Goal: Find contact information: Find contact information

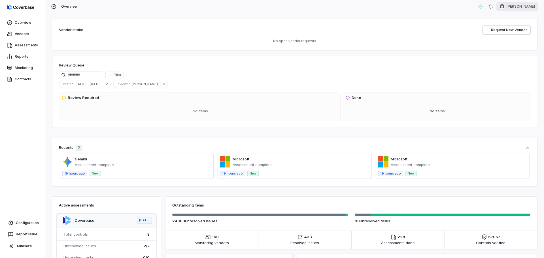
click at [516, 7] on html "Overview Vendors Assessments Reports Monitoring Contracts Configuration Report …" at bounding box center [272, 129] width 544 height 258
click at [514, 53] on div "Log out" at bounding box center [514, 52] width 43 height 9
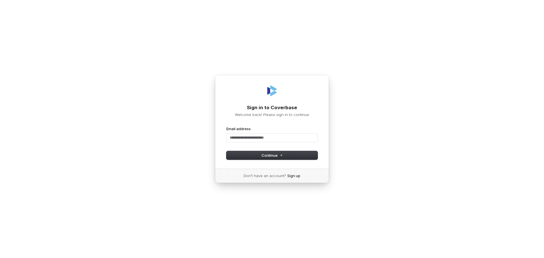
click at [0, 258] on com-1password-button at bounding box center [0, 258] width 0 height 0
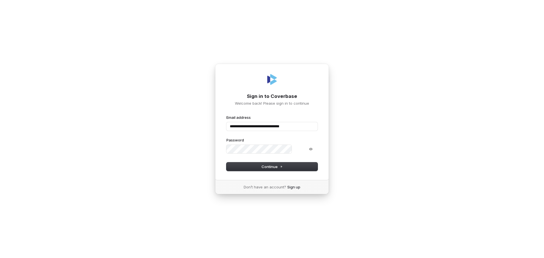
type input "**********"
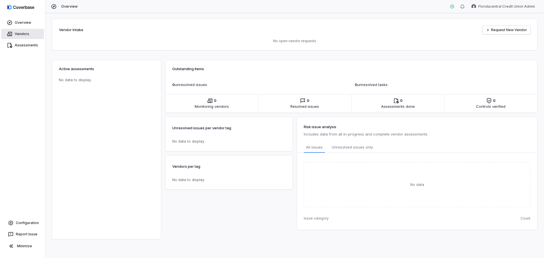
click at [5, 36] on link "Vendors" at bounding box center [22, 34] width 43 height 10
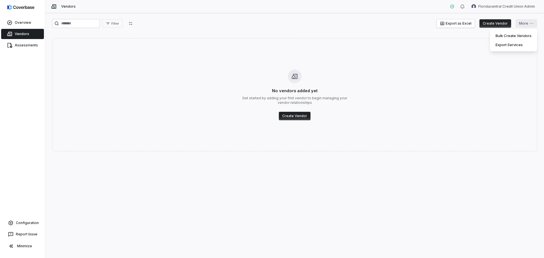
click at [524, 25] on html "Overview Vendors Assessments Configuration Report Issue Minimize Vendors Florid…" at bounding box center [272, 129] width 544 height 258
click at [521, 34] on div "Bulk Create Vendors" at bounding box center [513, 35] width 43 height 9
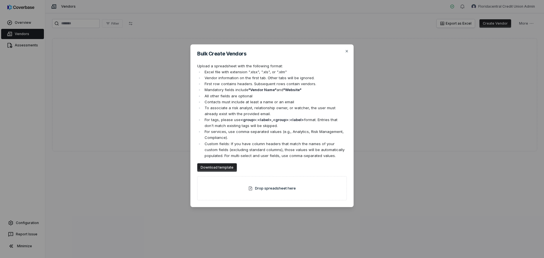
click at [213, 169] on button "Download template" at bounding box center [217, 168] width 40 height 9
click at [349, 50] on div "Bulk Create Vendors Upload a spreadsheet with the following format: Excel file …" at bounding box center [271, 125] width 163 height 163
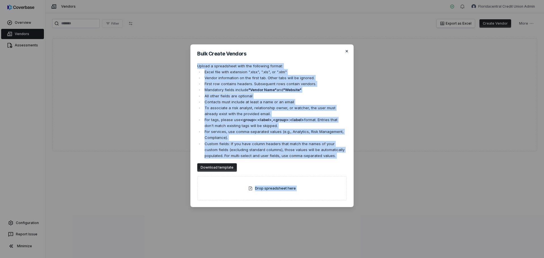
click at [349, 51] on div "Bulk Create Vendors Upload a spreadsheet with the following format: Excel file …" at bounding box center [271, 125] width 163 height 163
click at [346, 52] on icon "button" at bounding box center [347, 51] width 2 height 2
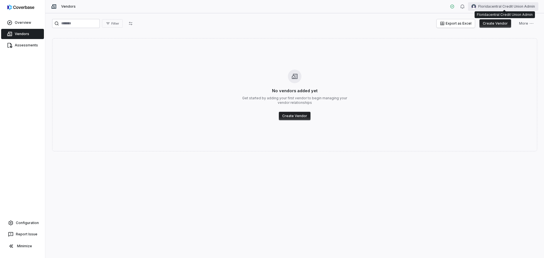
click at [497, 5] on html "Overview Vendors Assessments Configuration Report Issue Minimize Vendors Florid…" at bounding box center [272, 129] width 544 height 258
click at [517, 27] on div "Organization" at bounding box center [514, 29] width 43 height 9
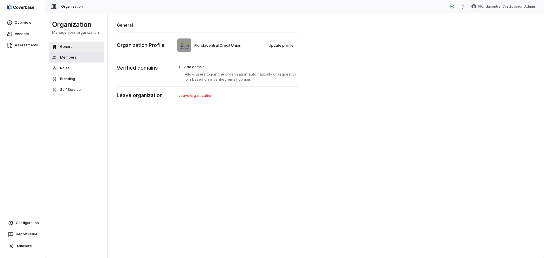
click at [79, 58] on button "Members" at bounding box center [77, 57] width 56 height 10
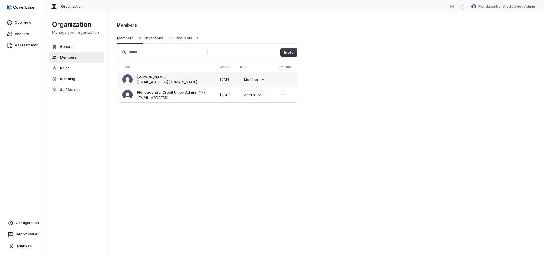
click at [181, 82] on span "bbabin@floridacentralcu.com" at bounding box center [167, 82] width 60 height 5
copy span "bbabin@floridacentralcu.com"
